Goal: Contribute content: Add original content to the website for others to see

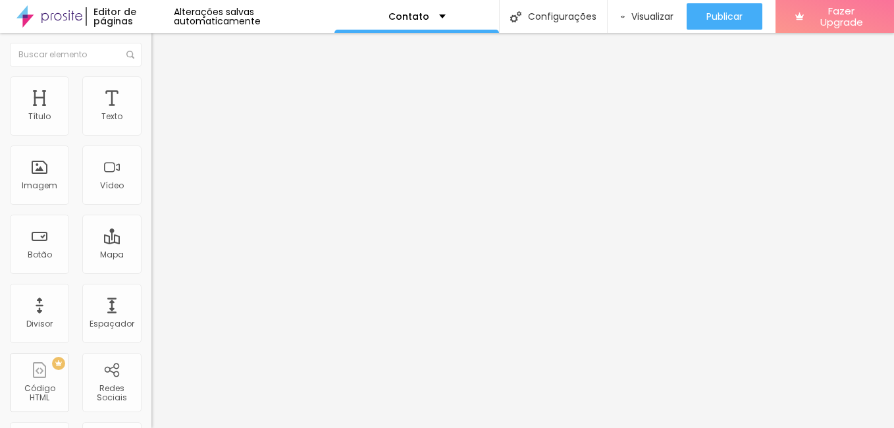
click at [151, 124] on input "Alboom Brasil" at bounding box center [230, 117] width 158 height 13
type input "A"
type input "embu das artes"
type input "16"
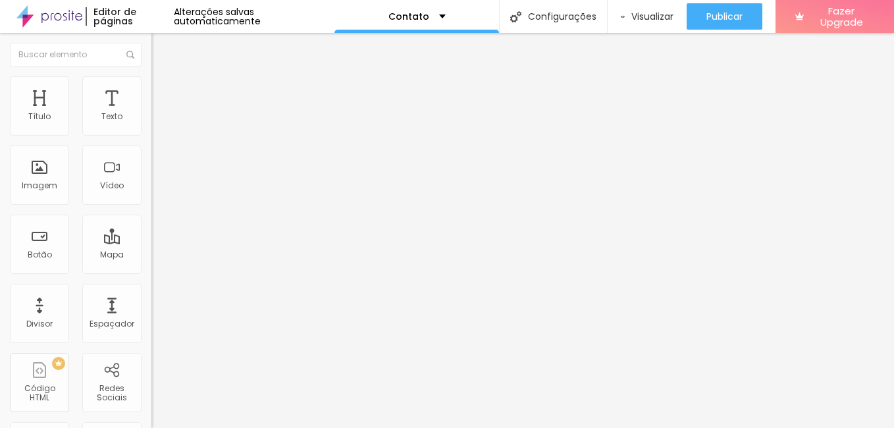
type input "17"
type input "18"
drag, startPoint x: 71, startPoint y: 205, endPoint x: 95, endPoint y: 208, distance: 24.6
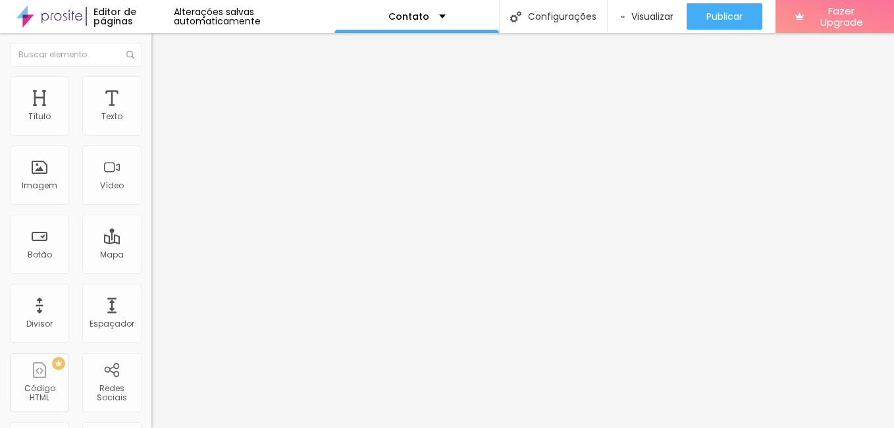
click at [151, 333] on input "range" at bounding box center [193, 338] width 85 height 11
type input "17"
drag, startPoint x: 95, startPoint y: 206, endPoint x: 86, endPoint y: 207, distance: 9.3
type input "17"
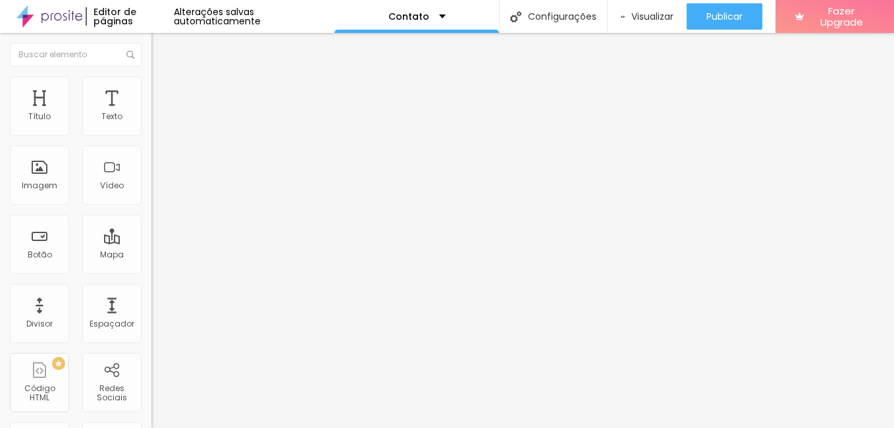
click at [151, 333] on input "range" at bounding box center [193, 338] width 85 height 11
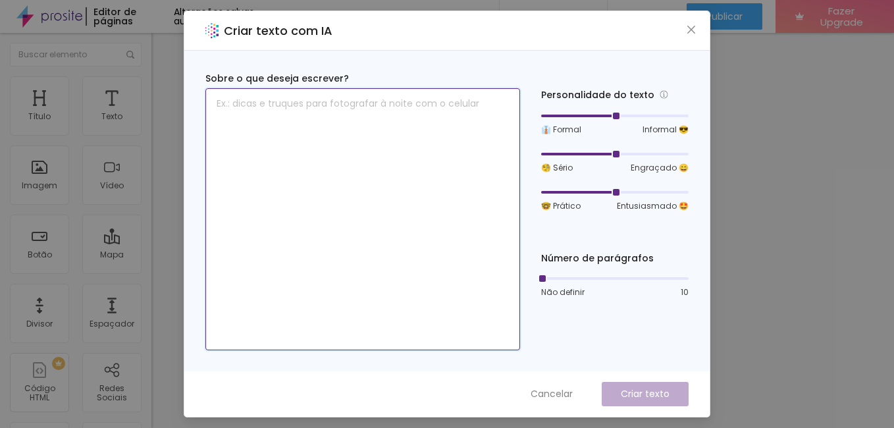
click at [361, 129] on textarea at bounding box center [362, 219] width 315 height 262
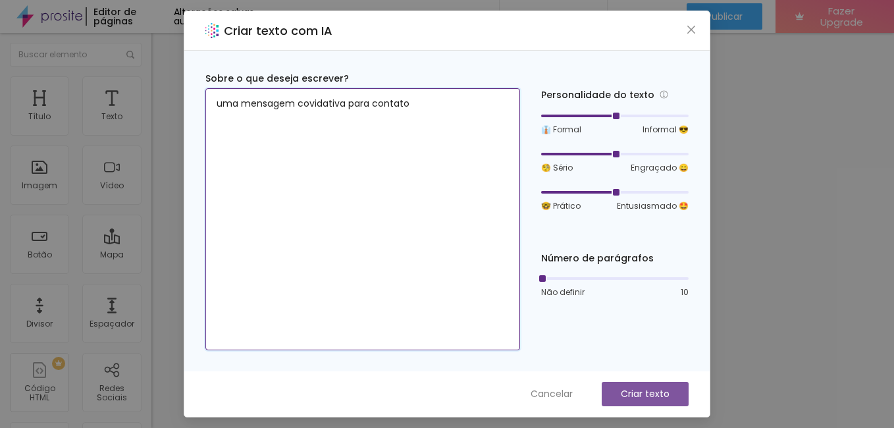
type textarea "uma mensagem covidativa para contato"
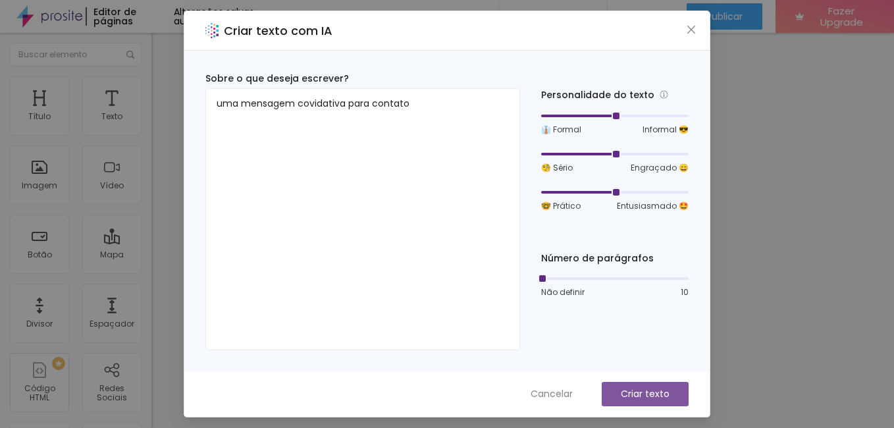
click at [636, 387] on button "Criar texto" at bounding box center [645, 394] width 87 height 24
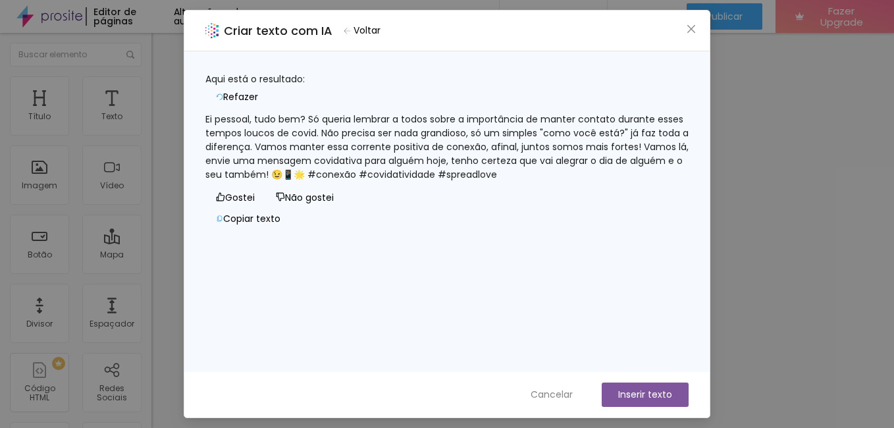
click at [643, 394] on button "Inserir texto" at bounding box center [645, 395] width 87 height 24
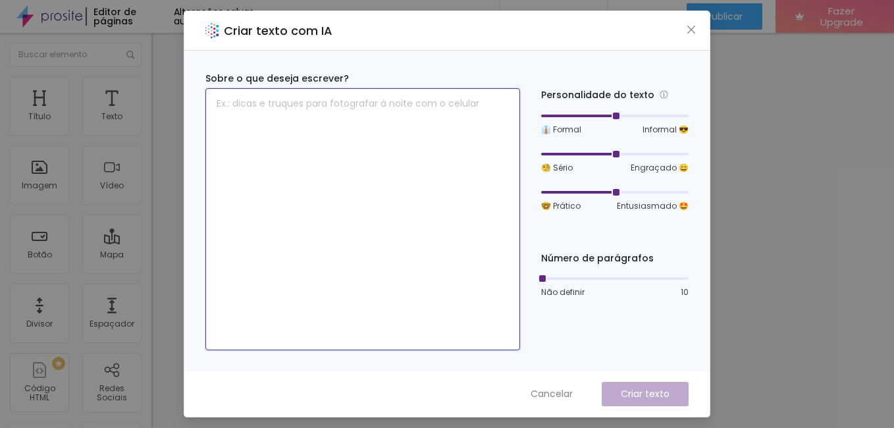
click at [417, 177] on textarea at bounding box center [362, 219] width 315 height 262
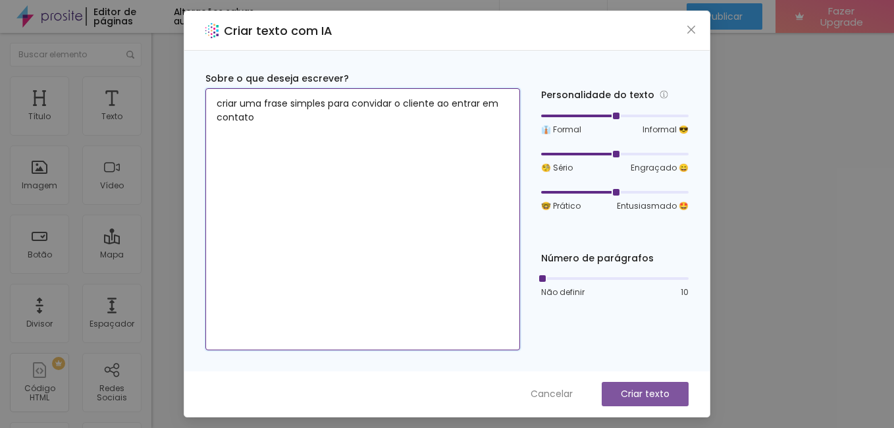
type textarea "criar uma frase simples para convidar o cliente ao entrar em contato"
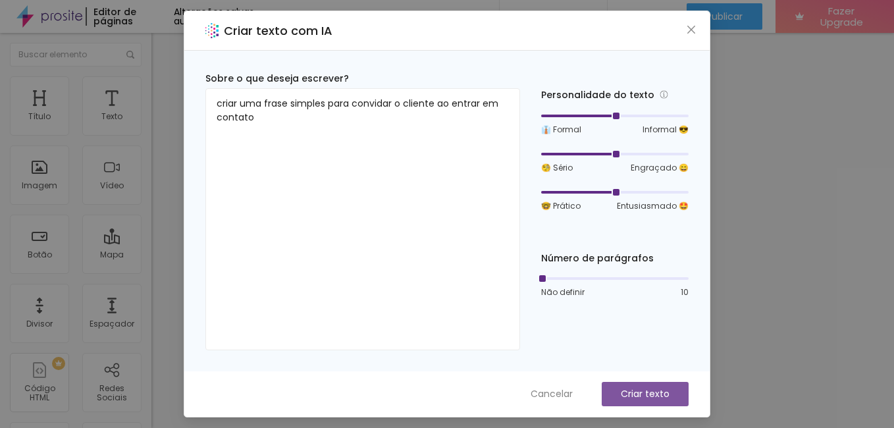
click at [665, 391] on p "Criar texto" at bounding box center [645, 394] width 49 height 14
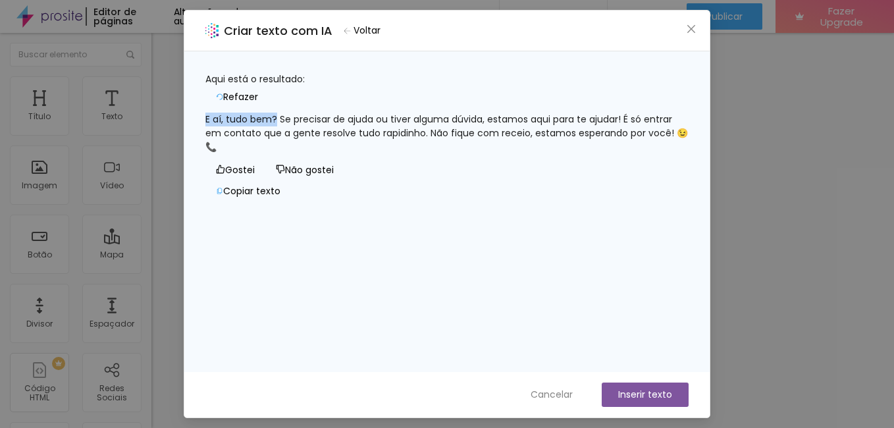
drag, startPoint x: 223, startPoint y: 109, endPoint x: 292, endPoint y: 112, distance: 69.9
click at [292, 113] on div "E aí, tudo bem? Se precisar de ajuda ou tiver alguma dúvida, estamos aqui para …" at bounding box center [446, 133] width 483 height 41
copy div "E aí, tudo bem?"
click at [691, 31] on icon "close" at bounding box center [692, 29] width 8 height 8
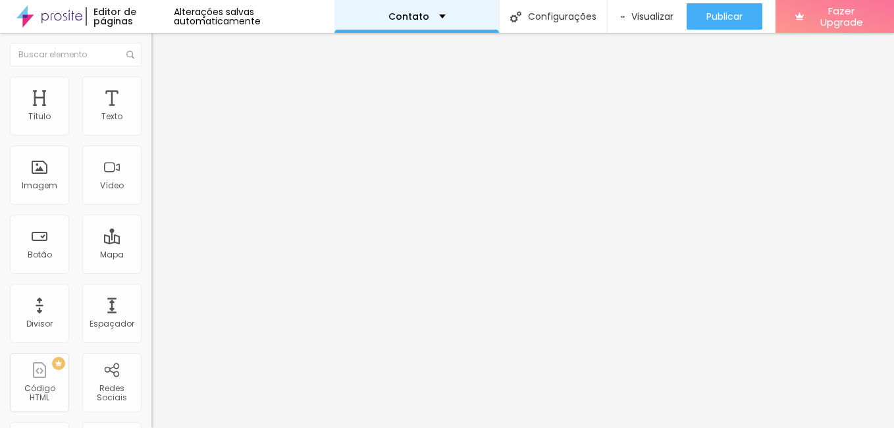
click at [438, 17] on div "Contato" at bounding box center [417, 16] width 57 height 9
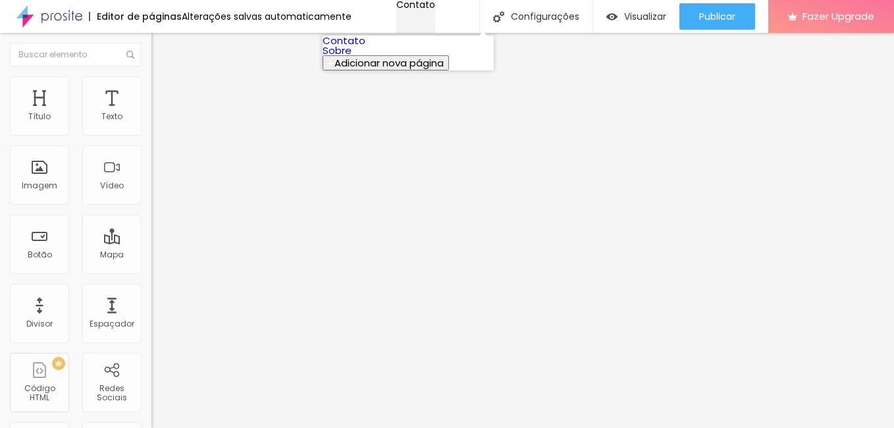
click at [435, 9] on div "Contato" at bounding box center [415, 4] width 39 height 9
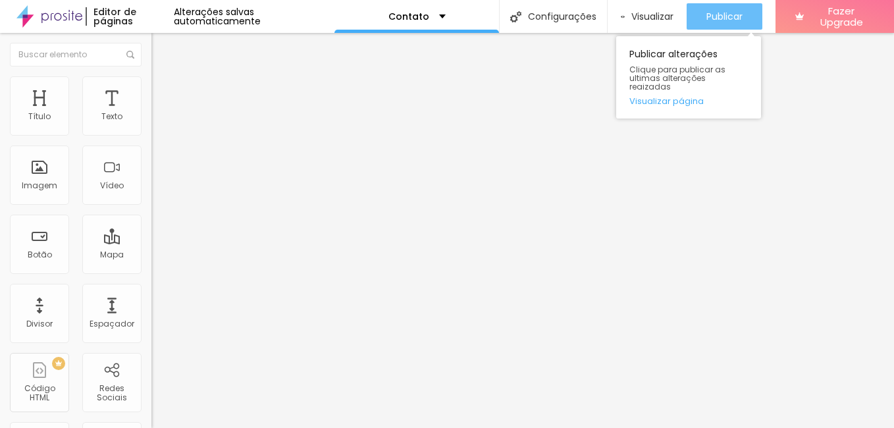
click at [703, 22] on button "Publicar" at bounding box center [725, 16] width 76 height 26
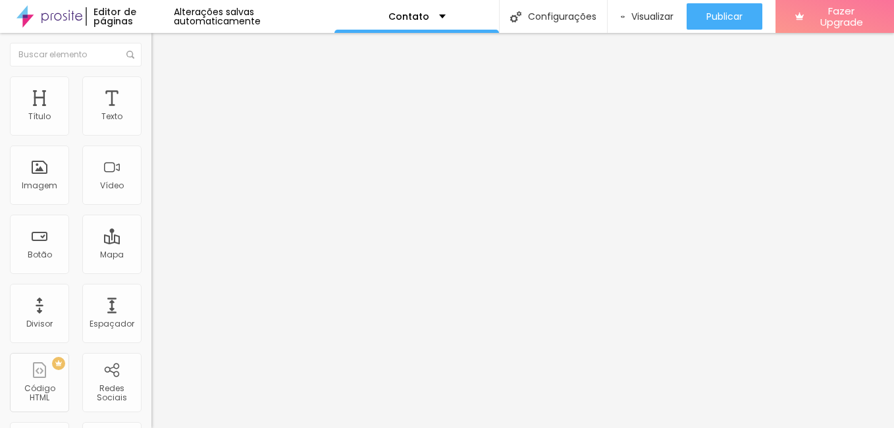
click at [51, 14] on img at bounding box center [49, 16] width 66 height 33
click at [151, 113] on span "Trocar imagem" at bounding box center [187, 107] width 72 height 11
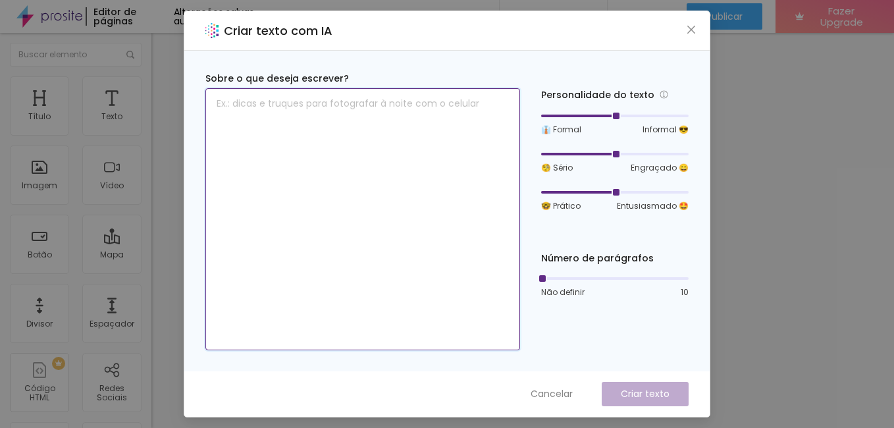
click at [470, 269] on textarea at bounding box center [362, 219] width 315 height 262
type textarea "O"
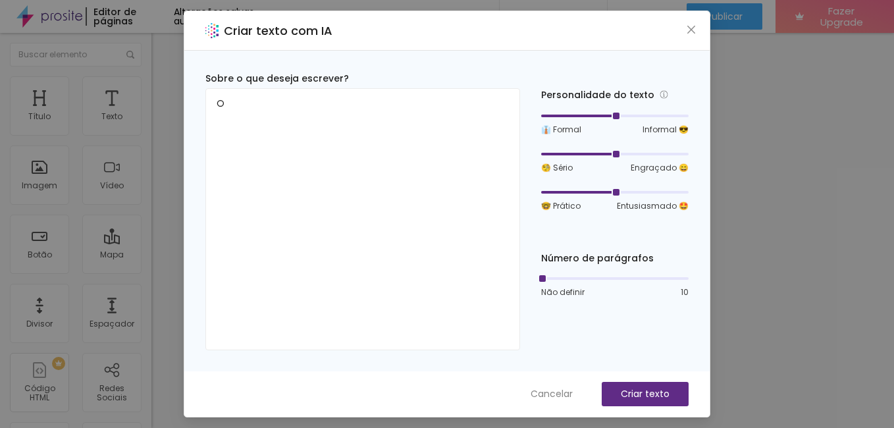
click at [559, 394] on span "Cancelar" at bounding box center [552, 394] width 42 height 14
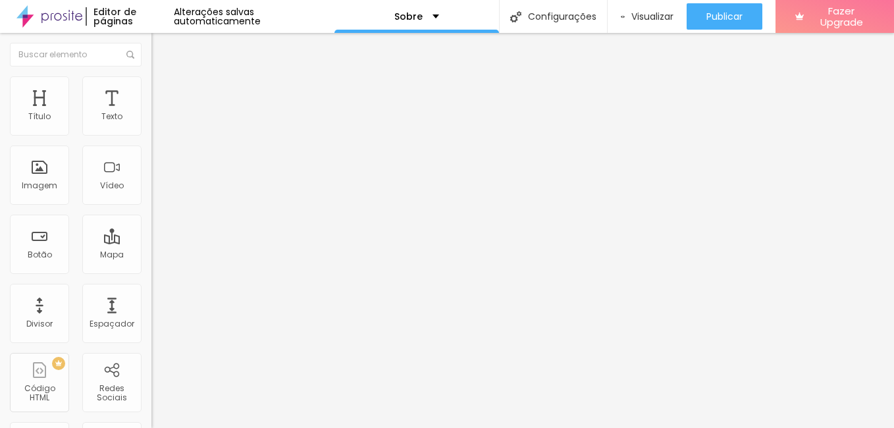
click at [161, 45] on div "Editar Texto" at bounding box center [198, 48] width 75 height 11
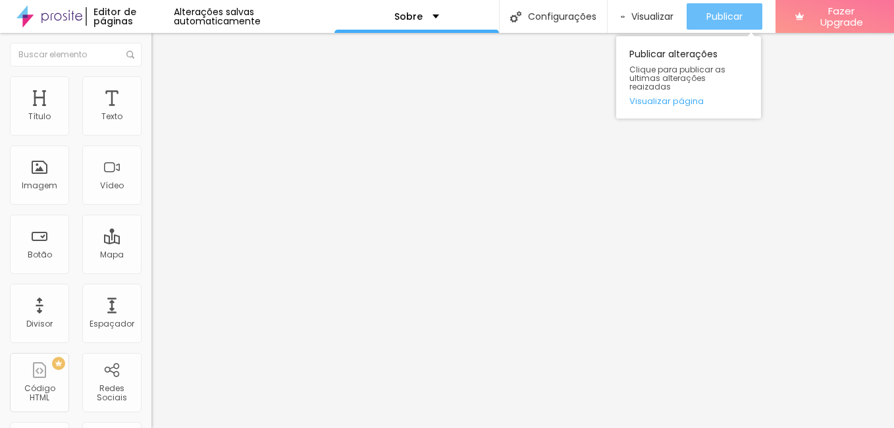
click at [732, 21] on span "Publicar" at bounding box center [725, 16] width 36 height 11
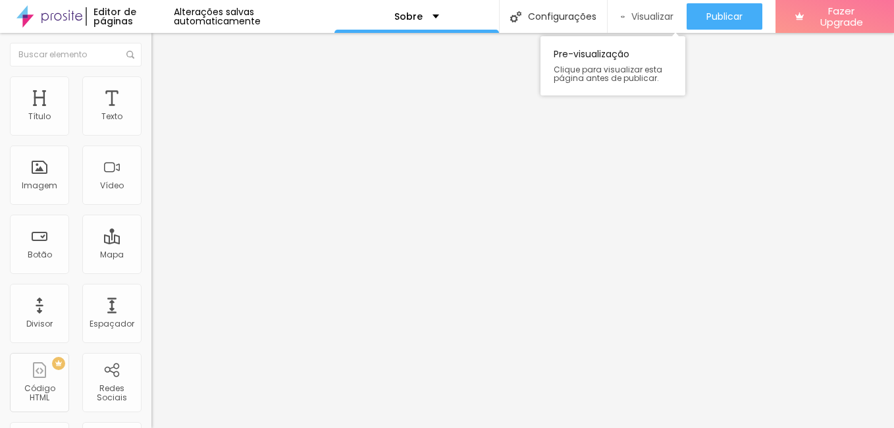
click at [641, 18] on span "Visualizar" at bounding box center [653, 16] width 42 height 11
